Goal: Information Seeking & Learning: Compare options

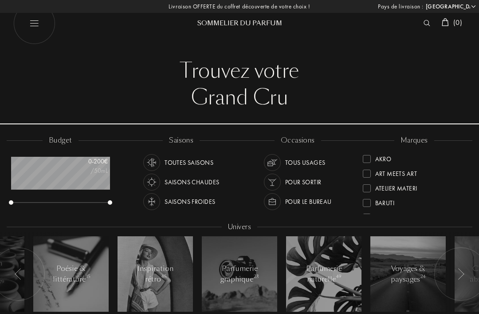
select select "FR"
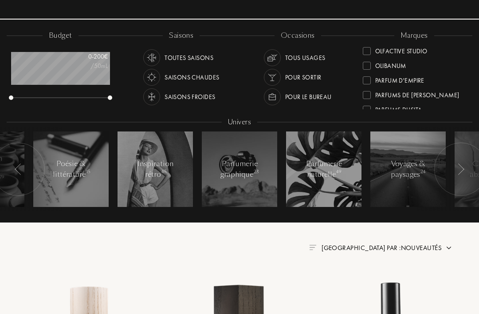
scroll to position [274, 0]
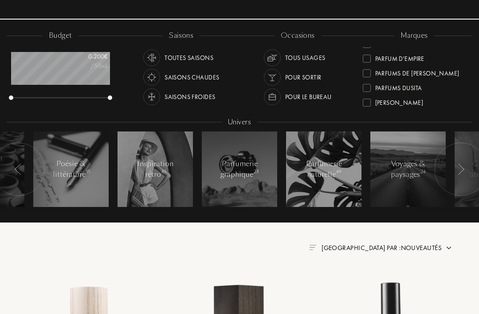
click at [365, 88] on div at bounding box center [367, 88] width 8 height 8
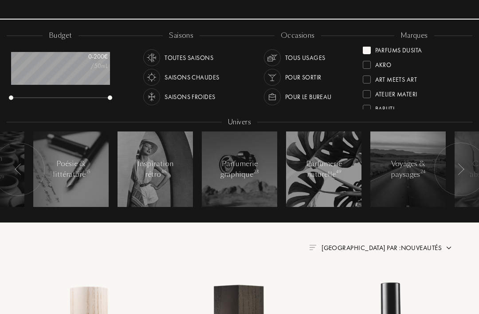
scroll to position [0, 0]
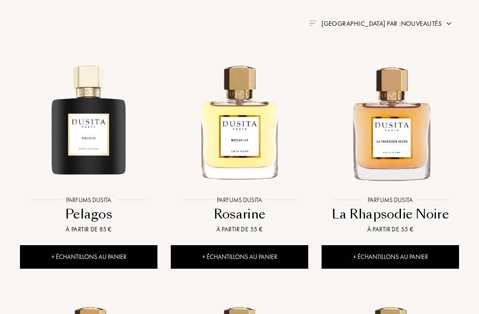
scroll to position [337, 0]
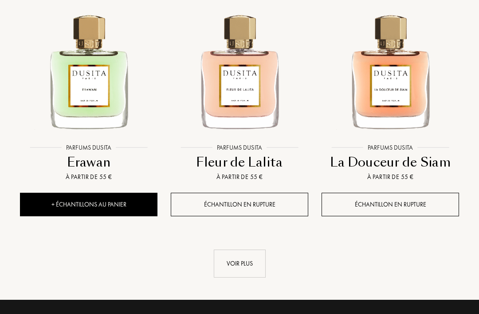
click at [237, 265] on div "Voir plus" at bounding box center [240, 264] width 52 height 28
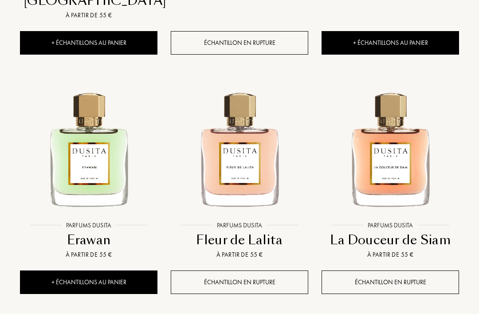
click at [116, 276] on div "+ Échantillons au panier" at bounding box center [88, 283] width 137 height 24
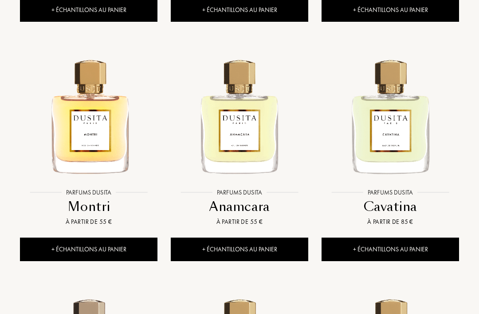
click at [269, 245] on div "+ Échantillons au panier" at bounding box center [239, 250] width 137 height 24
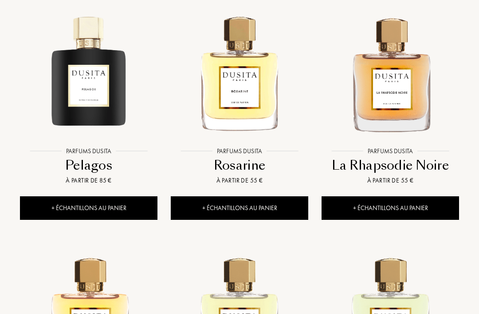
scroll to position [378, 0]
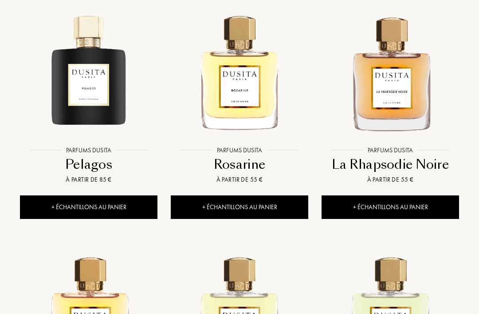
click at [237, 205] on div "+ Échantillons au panier" at bounding box center [239, 208] width 137 height 24
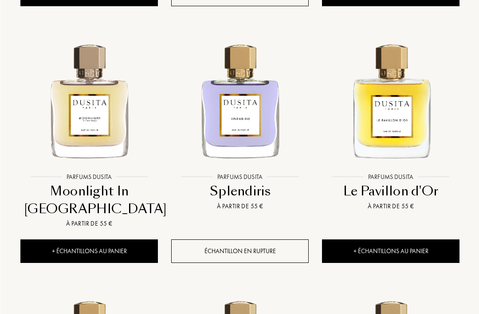
scroll to position [831, 0]
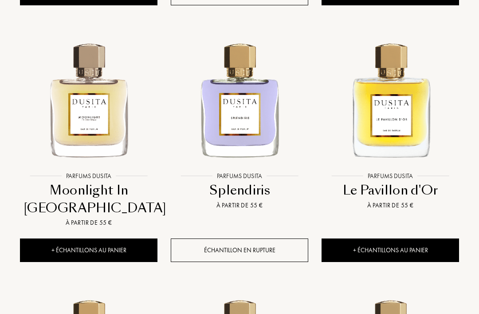
click at [110, 251] on div "+ Échantillons au panier" at bounding box center [88, 250] width 137 height 24
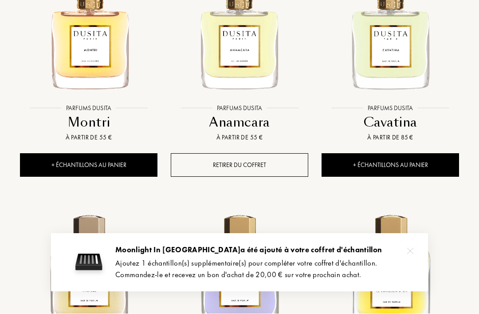
scroll to position [660, 0]
click at [387, 150] on link "Parfums Dusita Parfums Dusita Cavatina À partir de 85 €" at bounding box center [390, 53] width 137 height 200
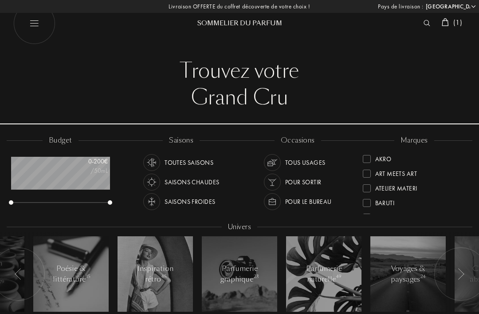
select select "FR"
click at [389, 155] on div "Baruti" at bounding box center [385, 158] width 20 height 12
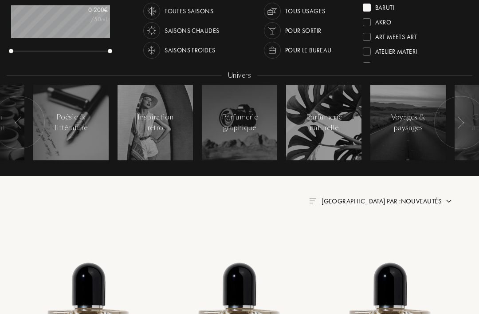
scroll to position [96, 0]
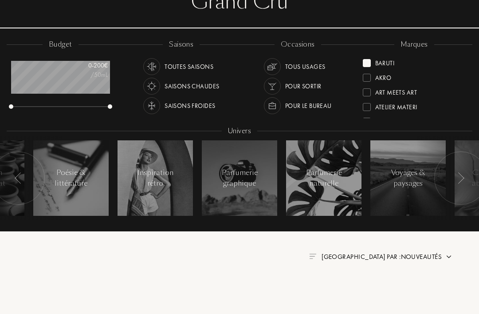
click at [364, 63] on div at bounding box center [367, 63] width 8 height 8
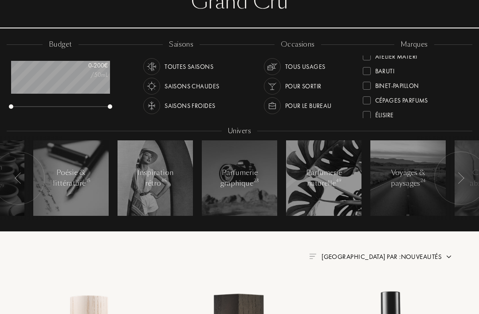
scroll to position [40, 0]
click at [413, 83] on div "Binet-Papillon" at bounding box center [397, 80] width 44 height 12
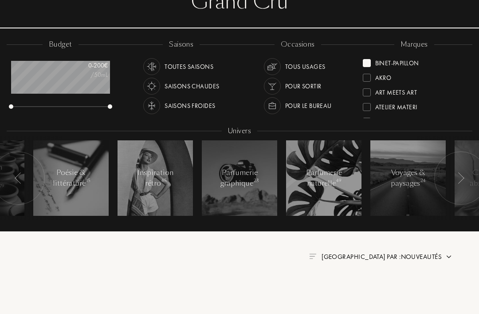
scroll to position [0, 0]
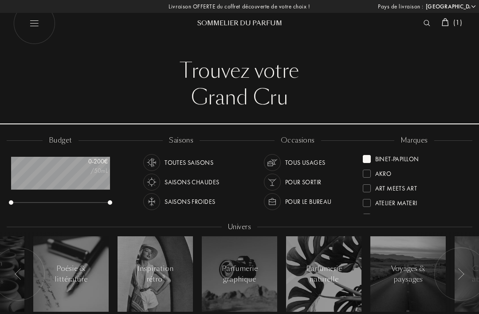
click at [369, 155] on div at bounding box center [367, 159] width 8 height 8
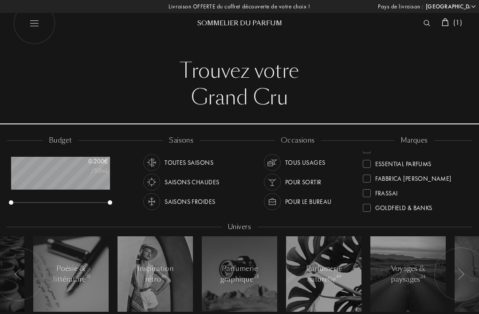
scroll to position [99, 0]
click at [419, 162] on div "Essential Parfums" at bounding box center [403, 161] width 56 height 12
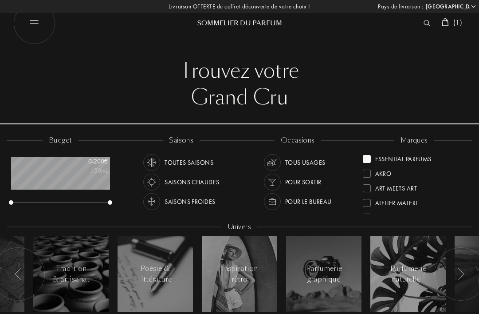
click at [369, 156] on div at bounding box center [367, 159] width 8 height 8
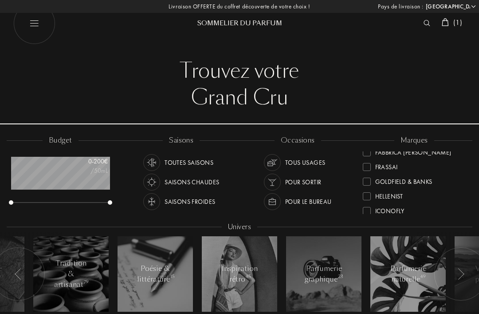
scroll to position [124, 0]
click at [385, 163] on div "Frassai" at bounding box center [386, 165] width 23 height 12
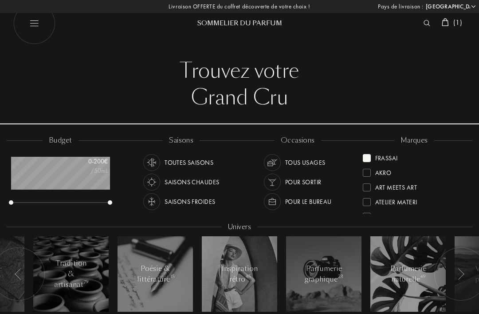
scroll to position [0, 0]
click at [366, 157] on div at bounding box center [367, 159] width 8 height 8
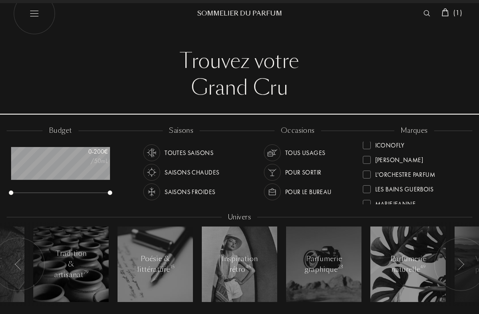
scroll to position [185, 0]
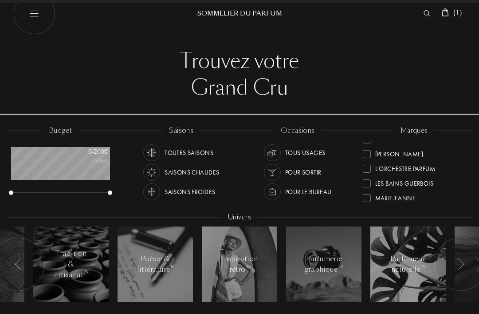
click at [405, 149] on div "[PERSON_NAME]" at bounding box center [399, 152] width 48 height 12
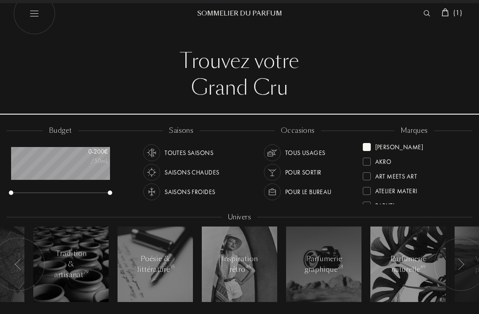
scroll to position [0, 0]
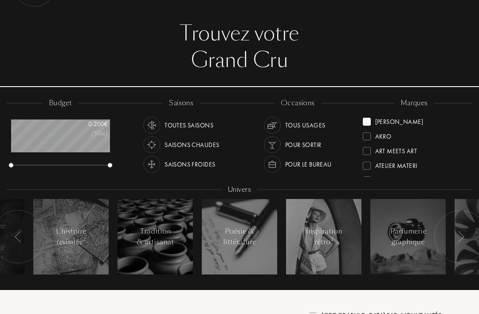
click at [367, 118] on div at bounding box center [367, 122] width 8 height 8
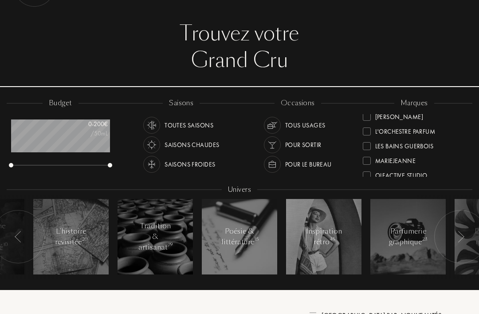
click at [412, 130] on div "L'Orchestre Parfum" at bounding box center [405, 130] width 60 height 12
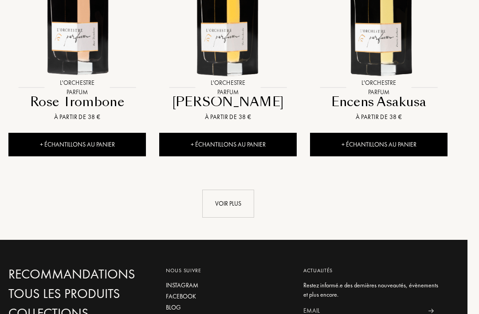
scroll to position [1154, 12]
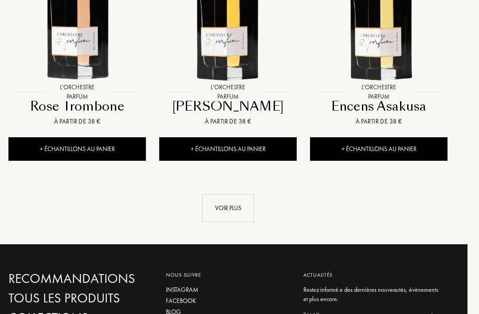
click at [228, 206] on div "Voir plus" at bounding box center [228, 208] width 52 height 28
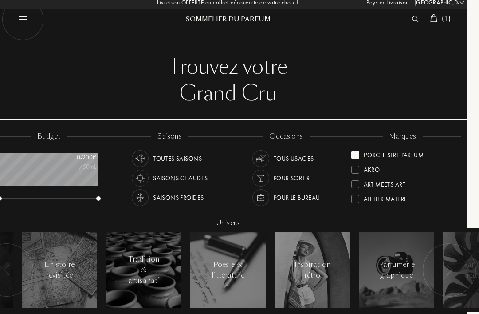
scroll to position [0, 12]
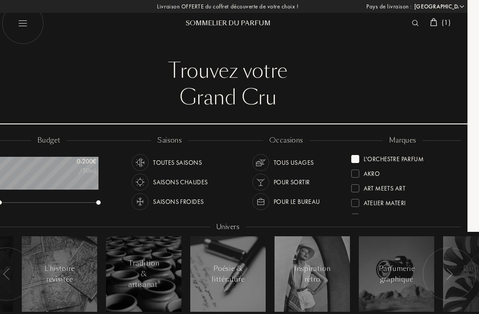
click at [356, 153] on div "L'Orchestre Parfum" at bounding box center [387, 157] width 73 height 12
click at [400, 181] on div "[PERSON_NAME]" at bounding box center [388, 187] width 48 height 12
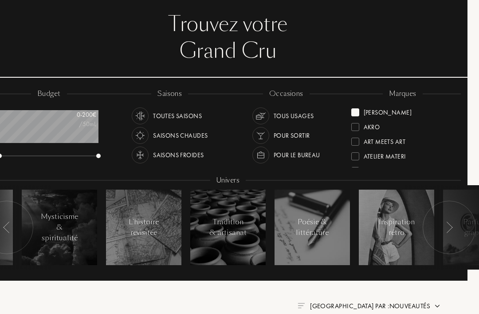
scroll to position [0, 12]
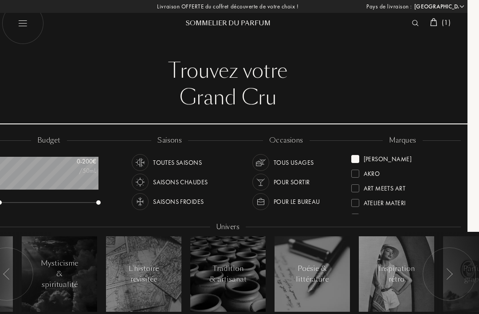
click at [353, 156] on div at bounding box center [355, 159] width 8 height 8
click at [402, 168] on div "Sous le Manteau" at bounding box center [391, 172] width 54 height 12
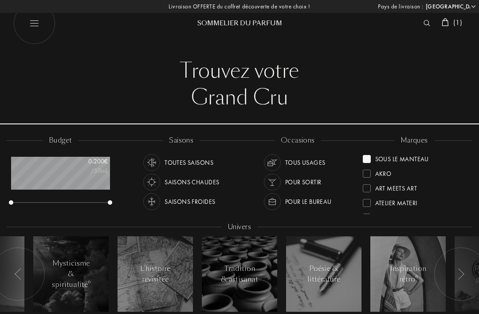
click at [368, 157] on div at bounding box center [367, 159] width 8 height 8
click at [368, 151] on div "Akro" at bounding box center [377, 157] width 29 height 12
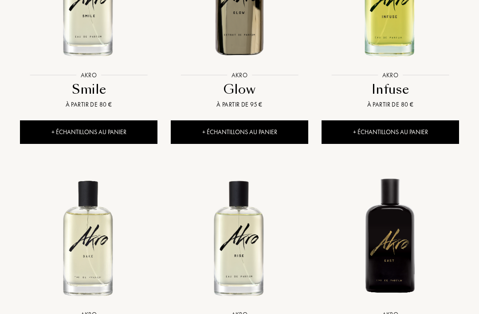
scroll to position [455, 0]
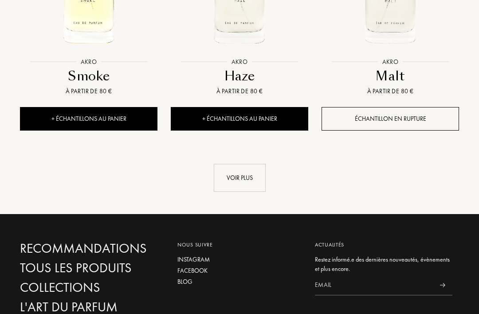
click at [246, 178] on div "Voir plus" at bounding box center [240, 178] width 52 height 28
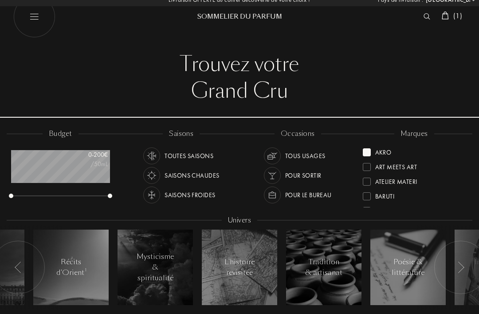
scroll to position [0, 0]
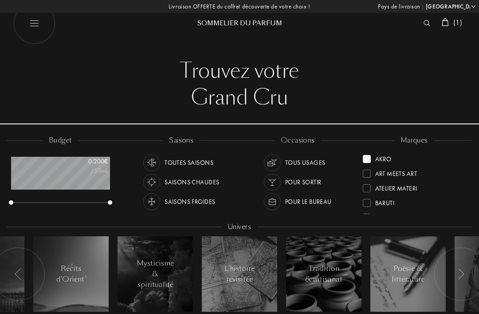
click at [368, 156] on div at bounding box center [367, 159] width 8 height 8
click at [368, 188] on div at bounding box center [367, 188] width 8 height 8
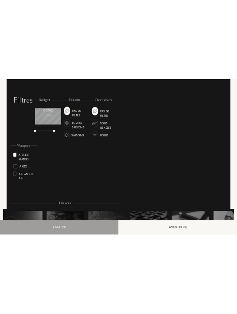
scroll to position [603, 0]
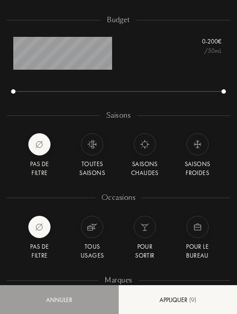
select select "FR"
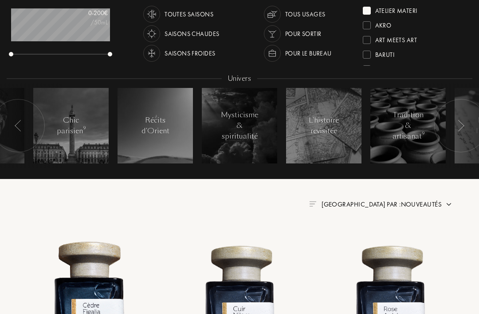
scroll to position [44, 98]
